Goal: Information Seeking & Learning: Learn about a topic

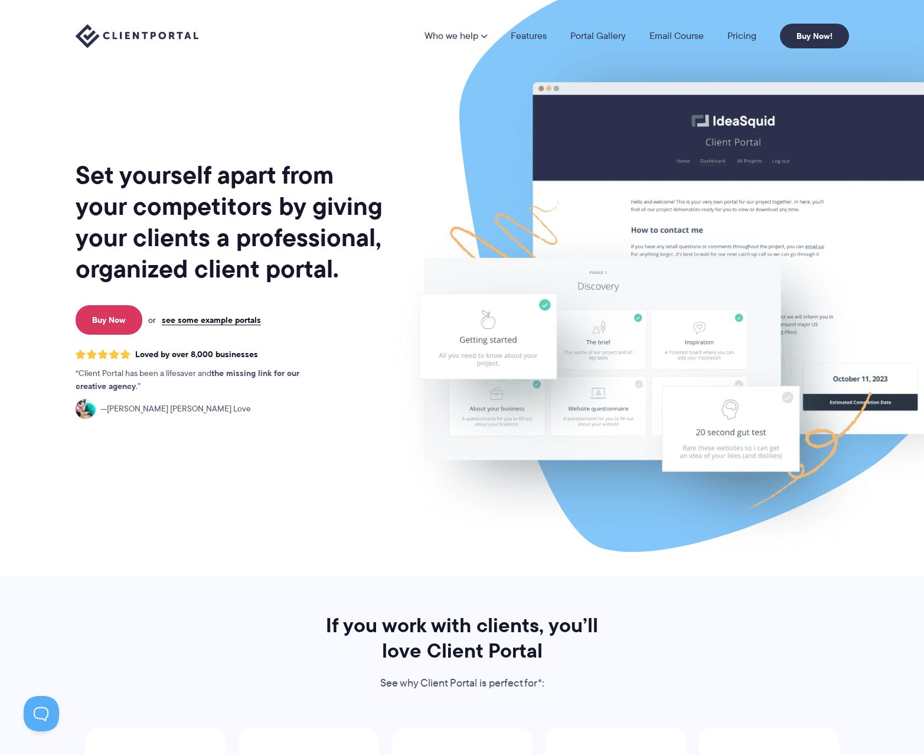
click at [257, 203] on h1 "Set yourself apart from your competitors by giving your clients a professional,…" at bounding box center [230, 221] width 309 height 125
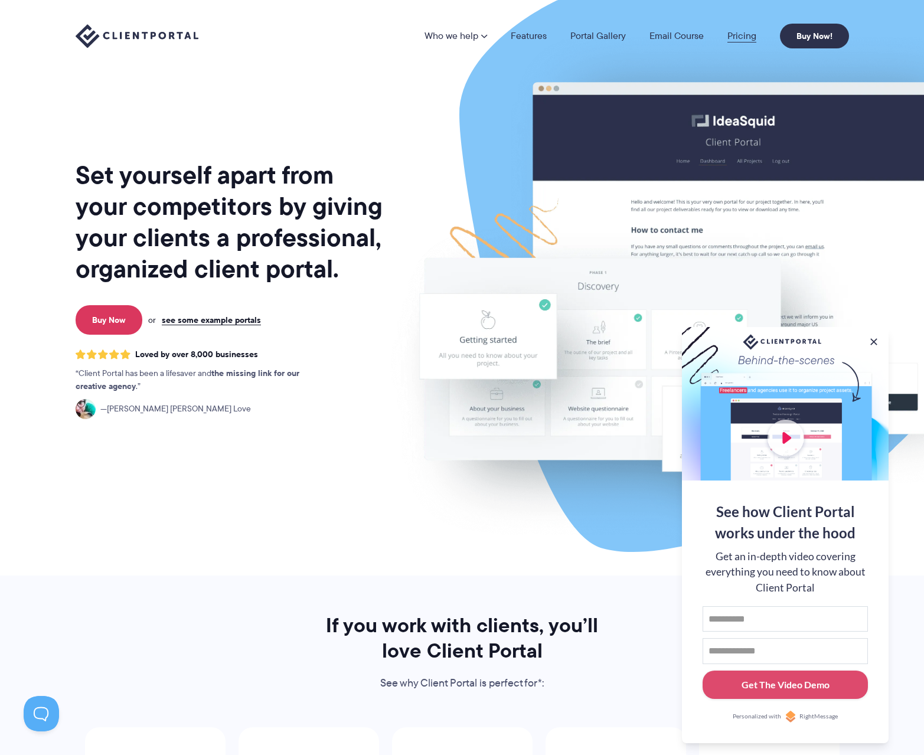
click at [740, 37] on link "Pricing" at bounding box center [741, 35] width 29 height 9
